Goal: Information Seeking & Learning: Compare options

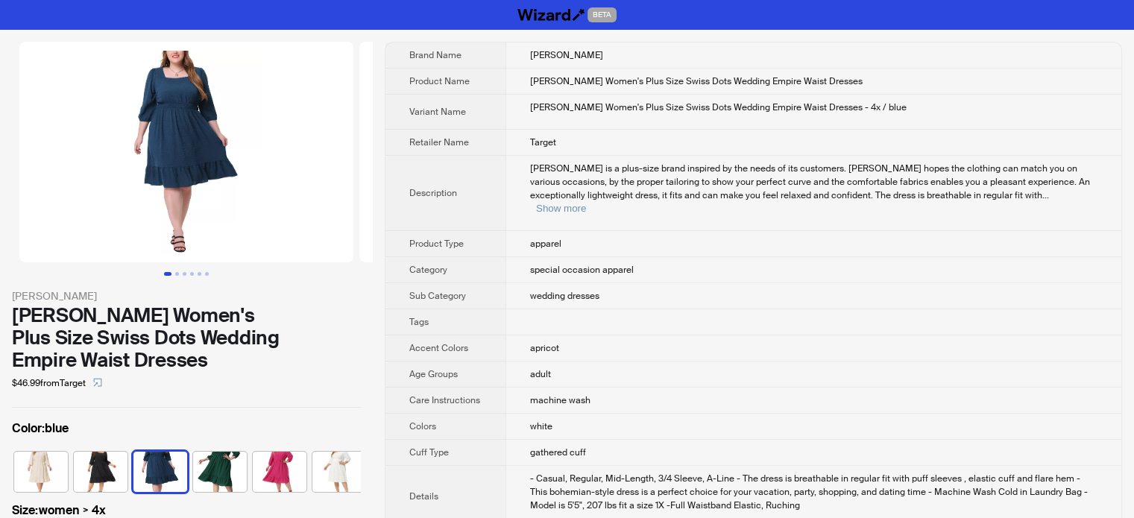
scroll to position [0, 9]
